Goal: Information Seeking & Learning: Find specific page/section

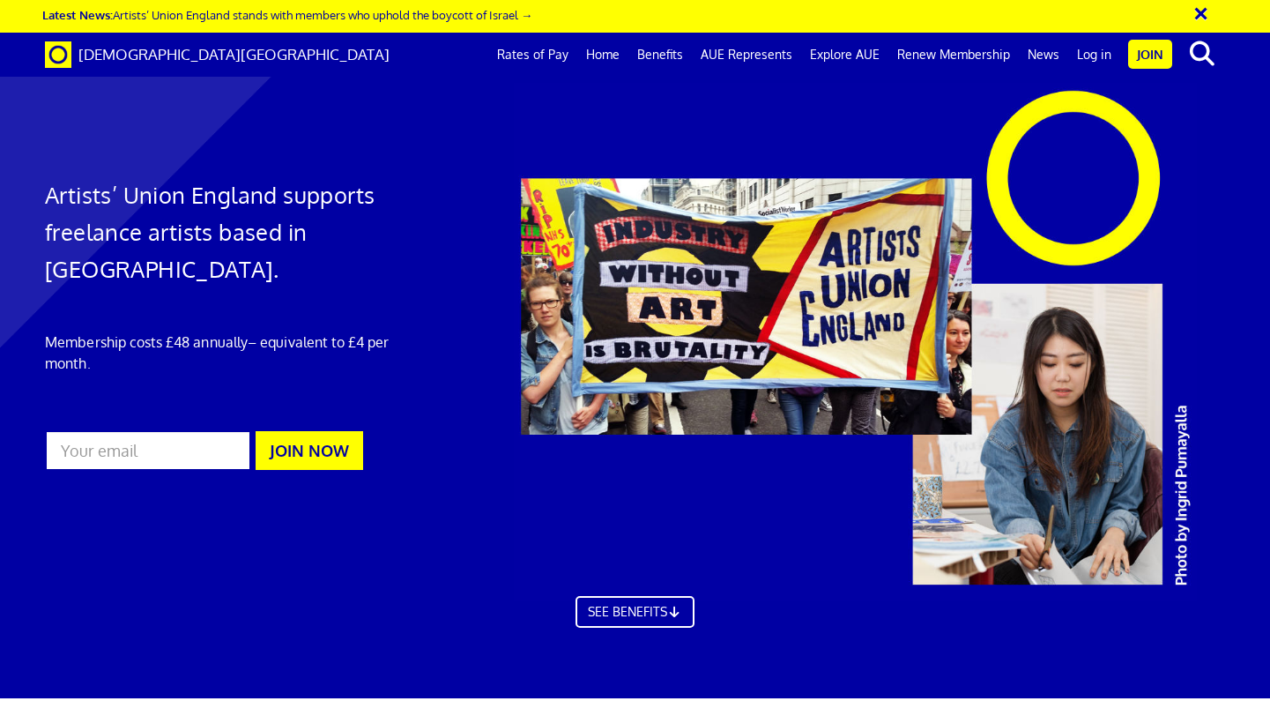
scroll to position [0, 10]
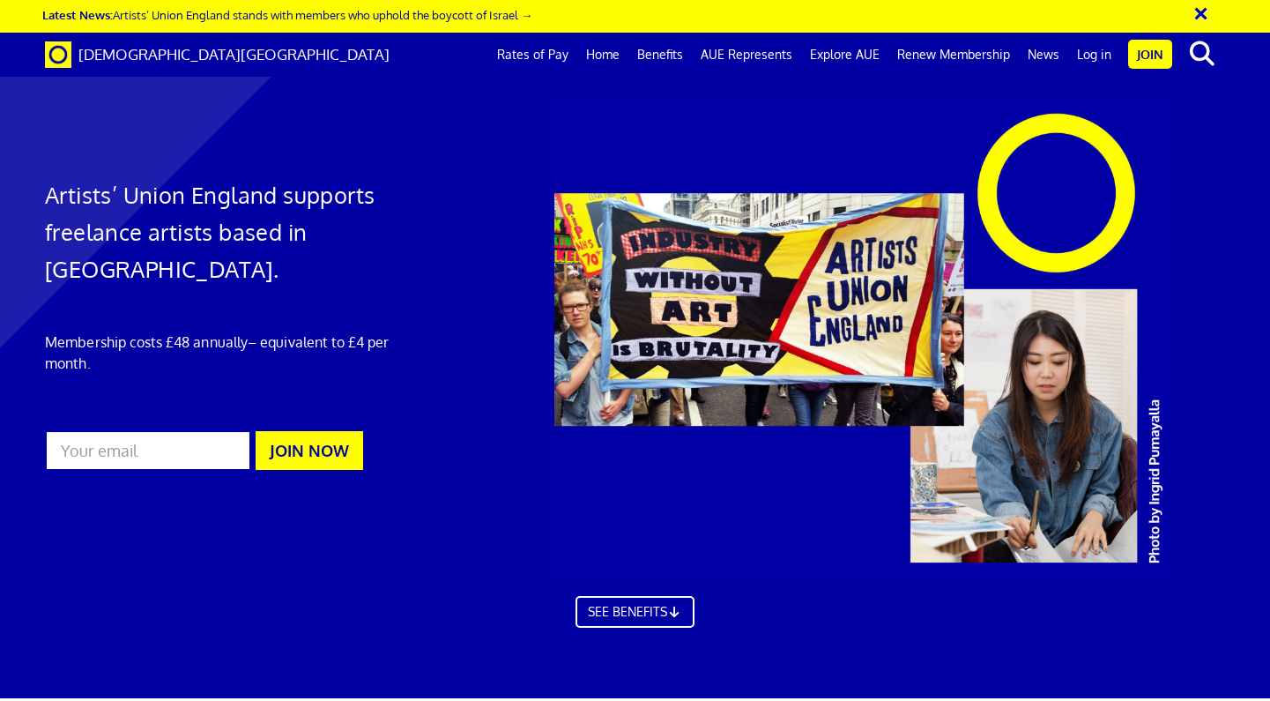
click at [675, 53] on link "Benefits" at bounding box center [659, 55] width 63 height 44
click at [1104, 53] on link "Log in" at bounding box center [1094, 55] width 52 height 44
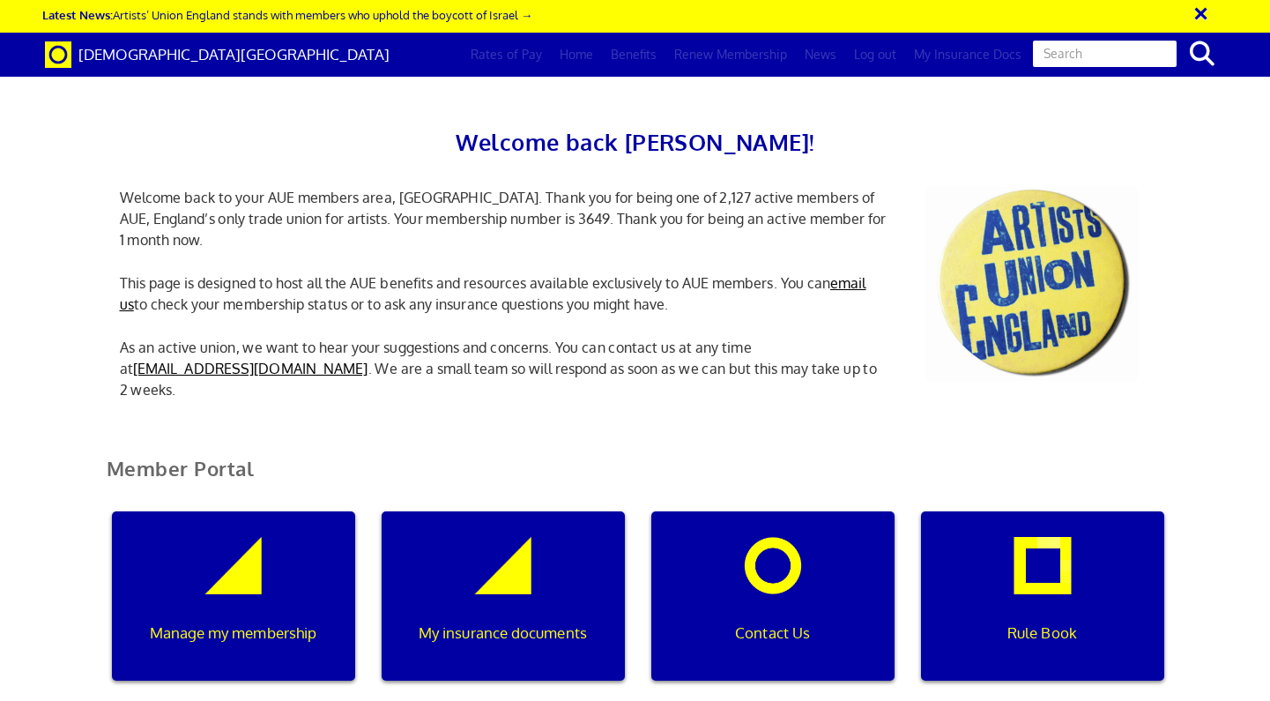
click at [1202, 45] on icon "search" at bounding box center [1202, 53] width 31 height 25
click at [1132, 48] on input "text" at bounding box center [1104, 54] width 147 height 30
type input "dbs"
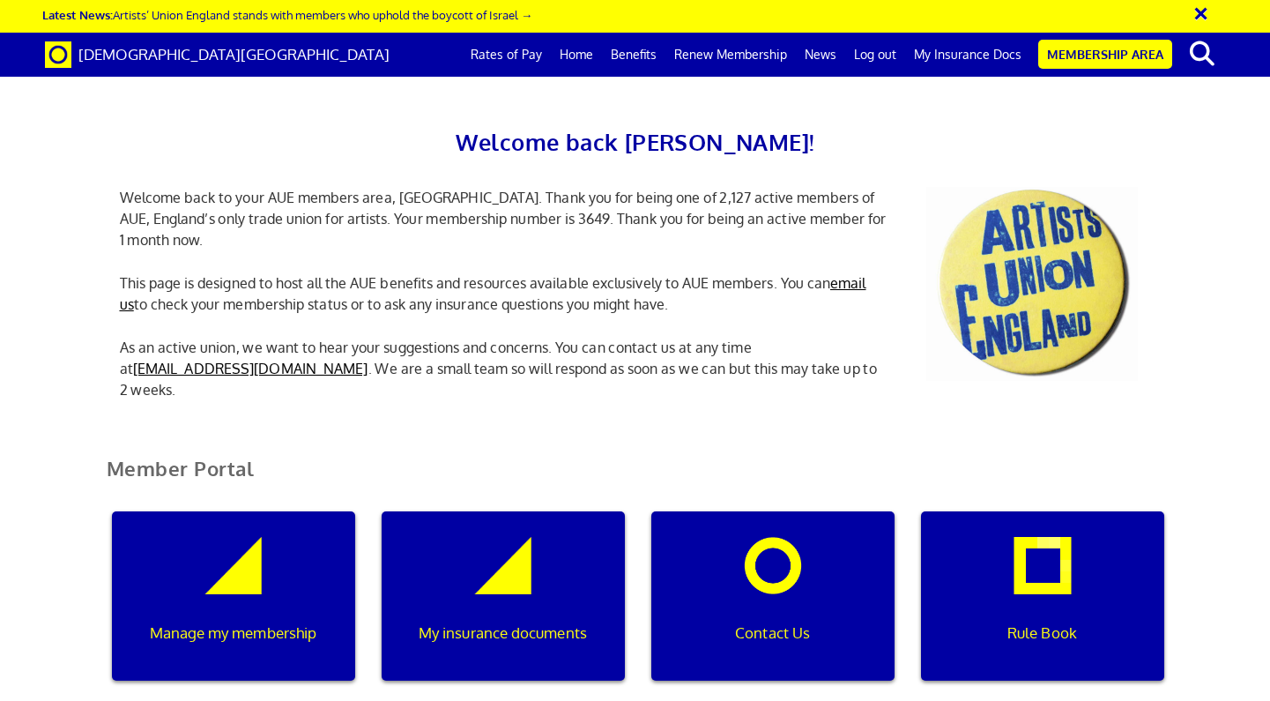
click at [1038, 143] on h2 "Welcome back Flavia!" at bounding box center [635, 141] width 1057 height 37
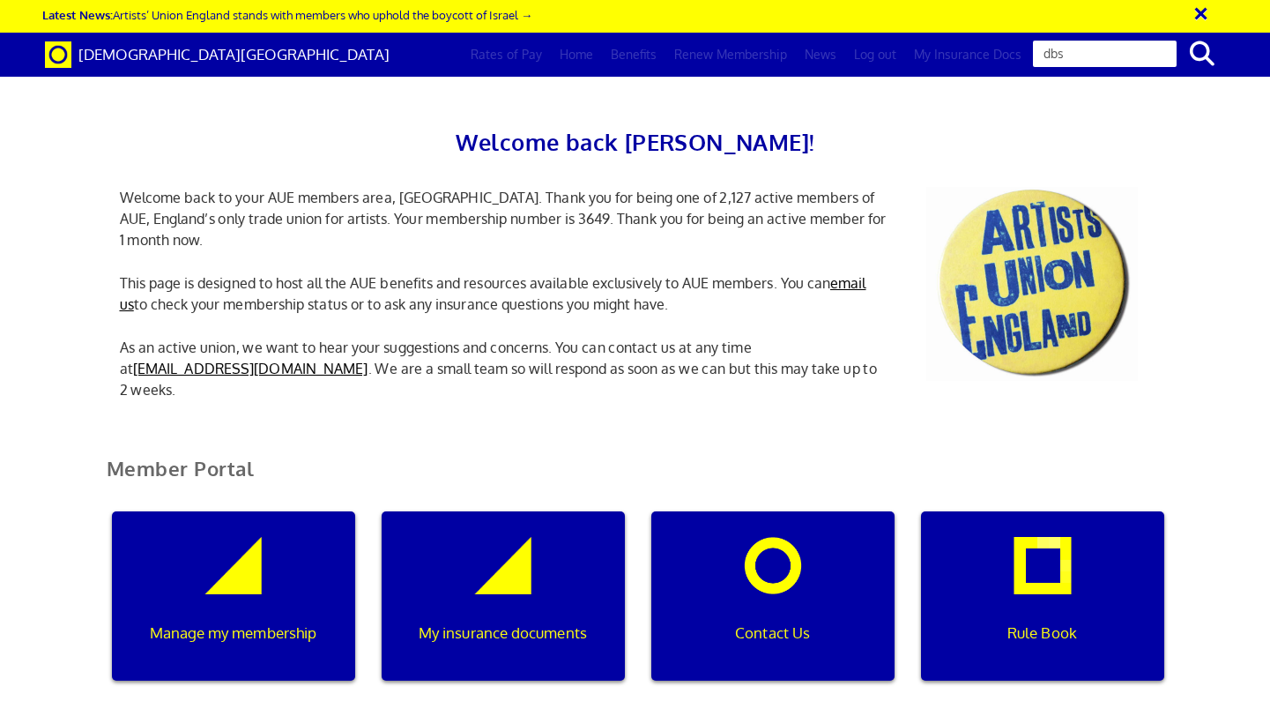
click at [1198, 52] on icon "search" at bounding box center [1202, 53] width 31 height 25
click at [1102, 67] on input "dbs" at bounding box center [1104, 54] width 147 height 30
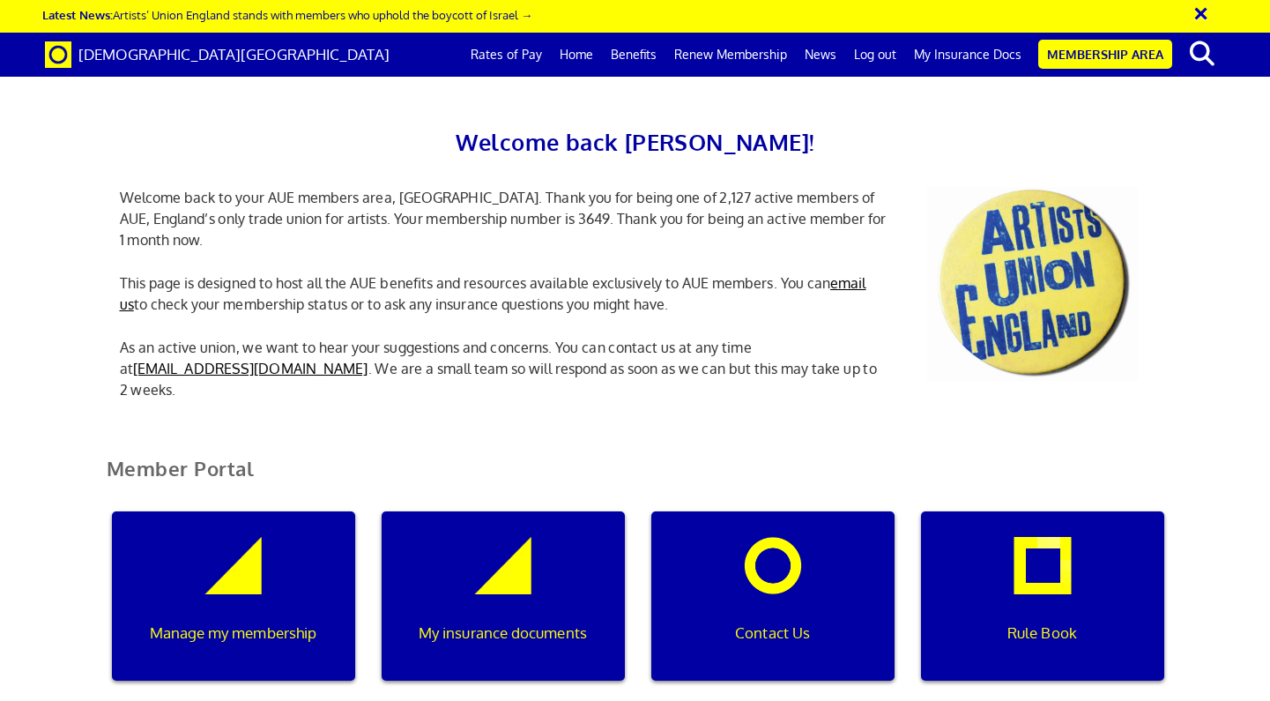
click at [1198, 11] on button "×" at bounding box center [1213, 10] width 44 height 29
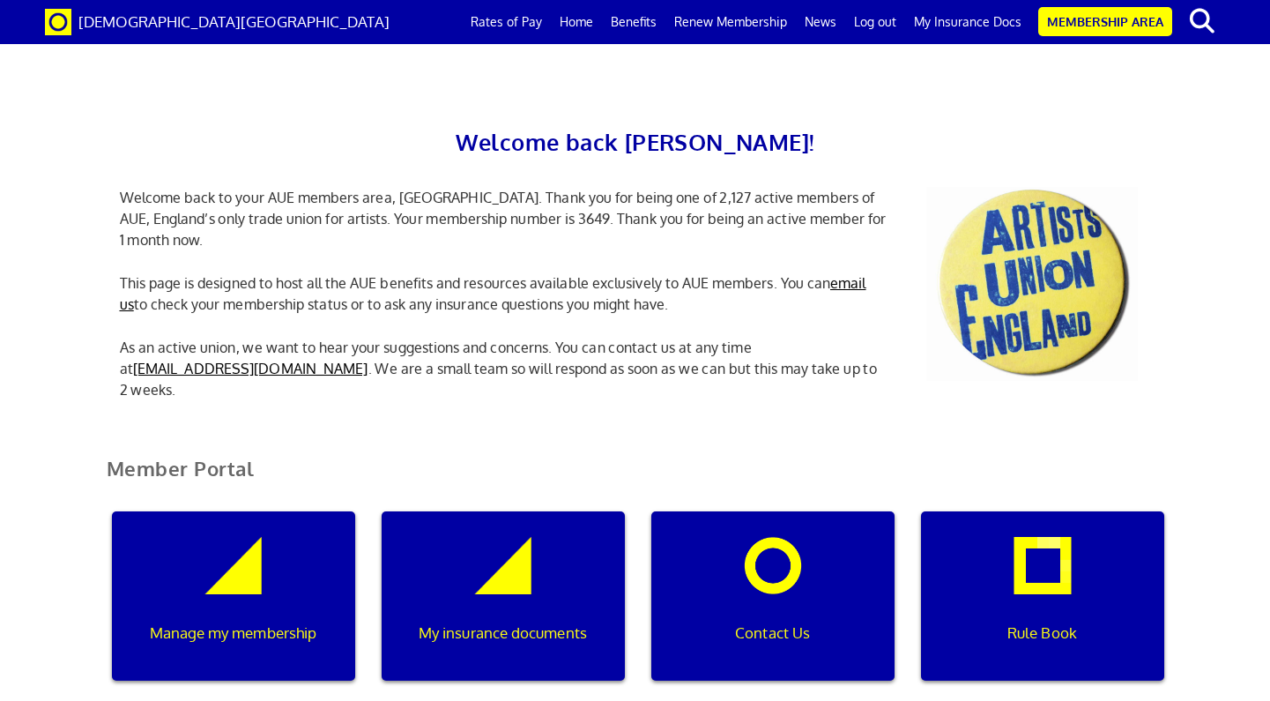
scroll to position [2082, 0]
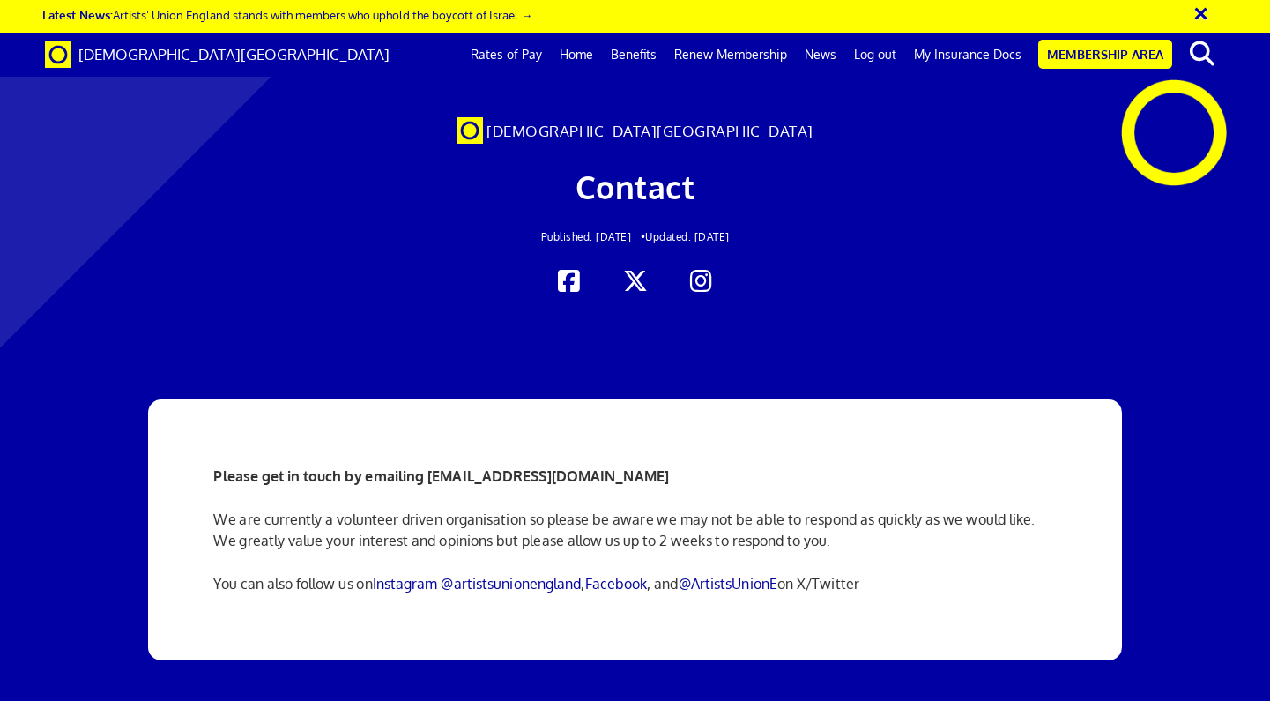
scroll to position [0, 10]
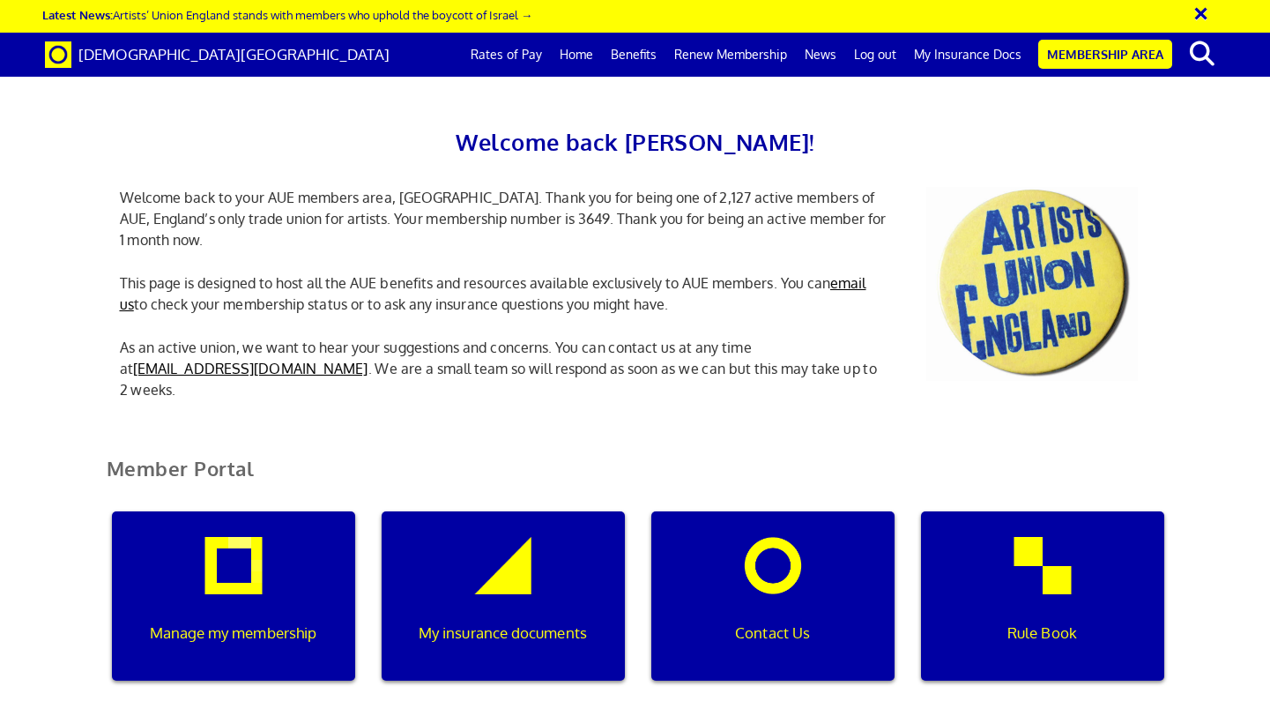
scroll to position [542, 0]
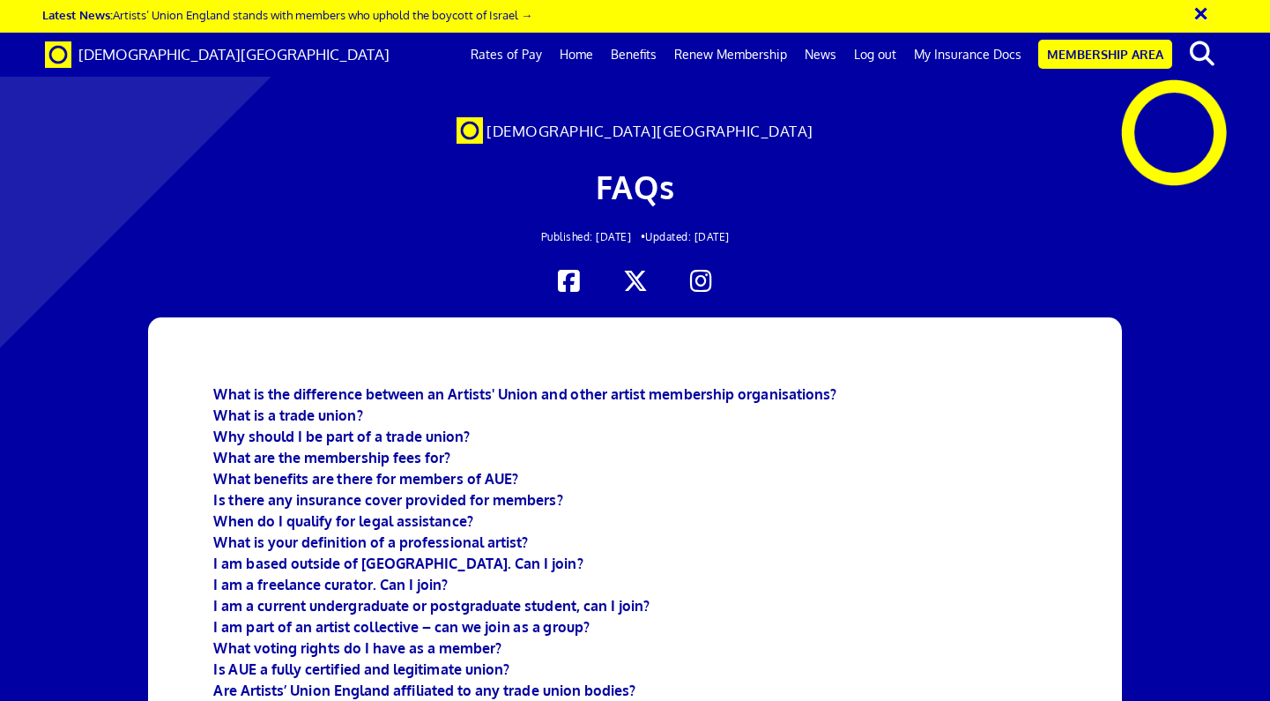
scroll to position [363, 0]
